Goal: Transaction & Acquisition: Download file/media

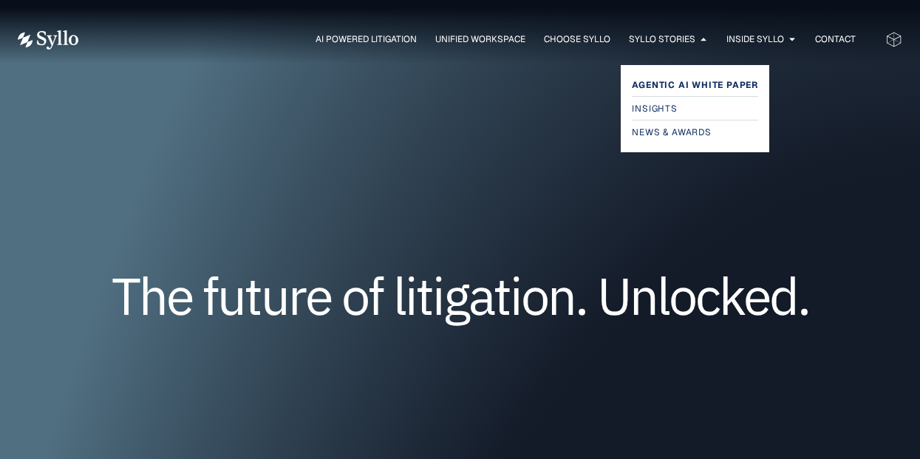
click at [682, 84] on span "Agentic AI White Paper" at bounding box center [695, 85] width 126 height 18
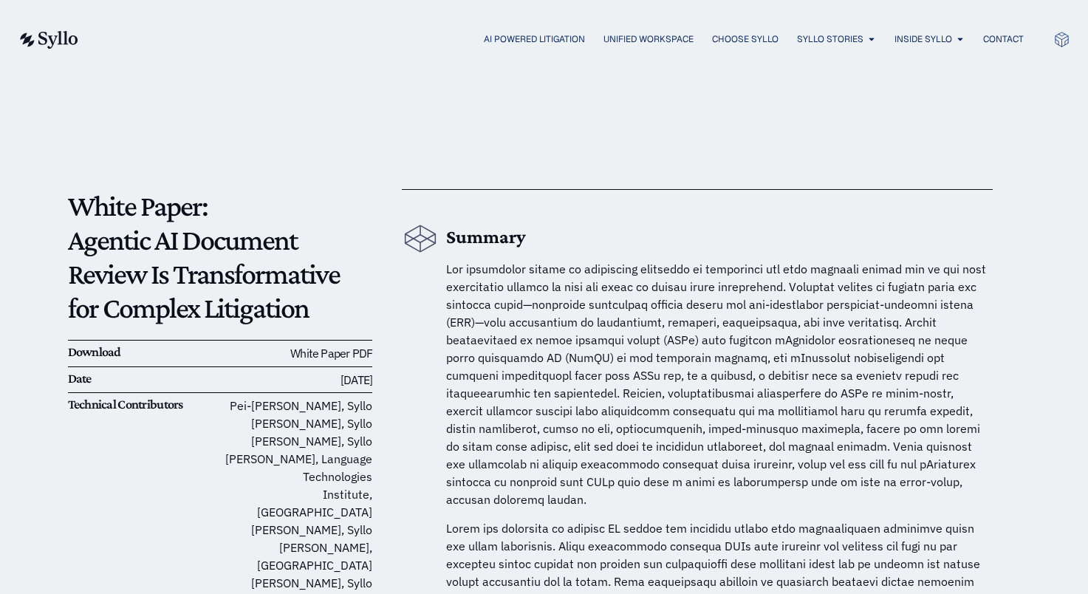
click at [359, 357] on link "White Paper PDF" at bounding box center [331, 353] width 82 height 15
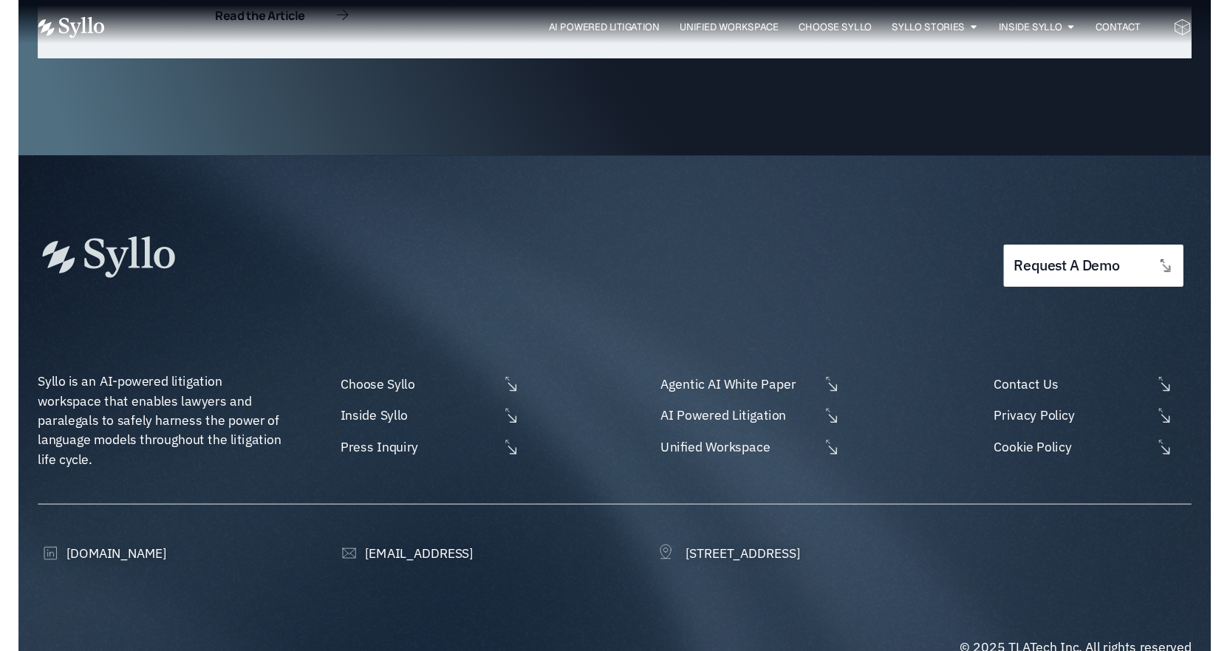
scroll to position [4729, 0]
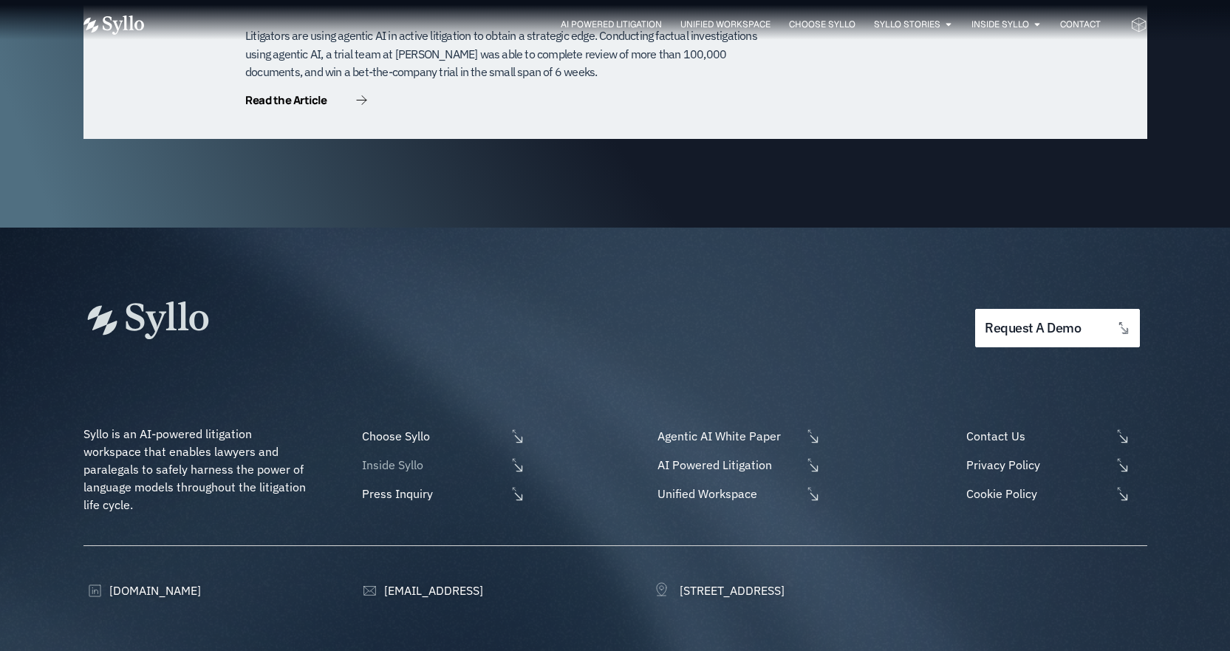
click at [401, 456] on span "Inside Syllo" at bounding box center [432, 465] width 148 height 18
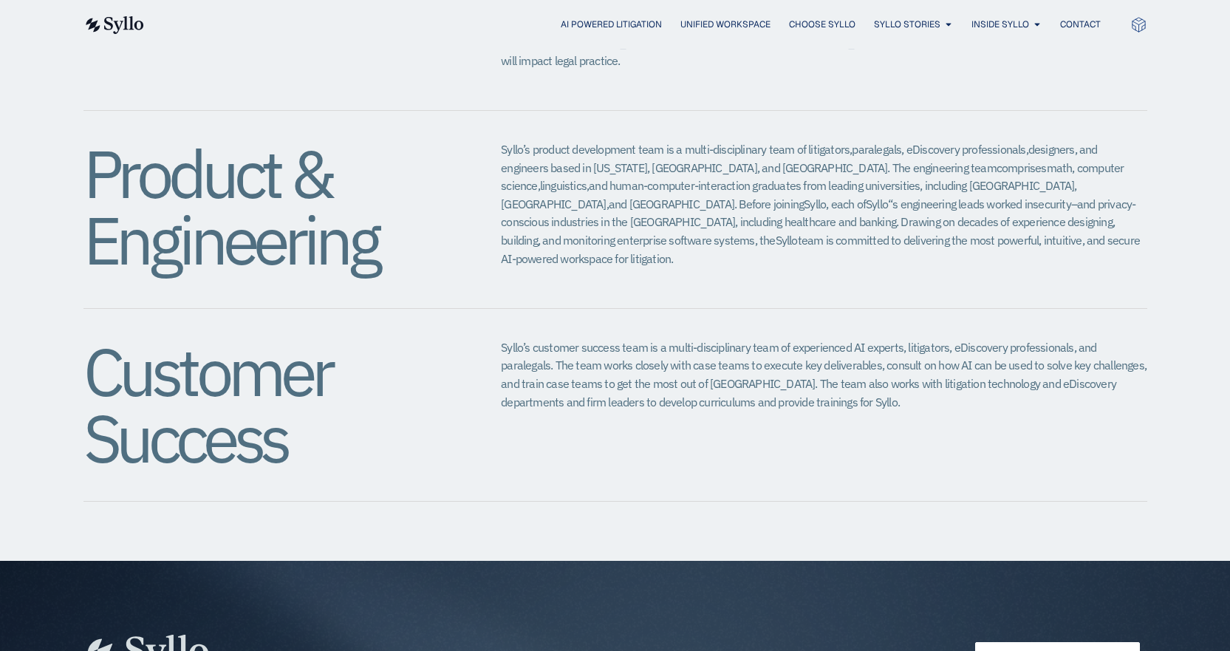
scroll to position [1417, 0]
